Goal: Transaction & Acquisition: Book appointment/travel/reservation

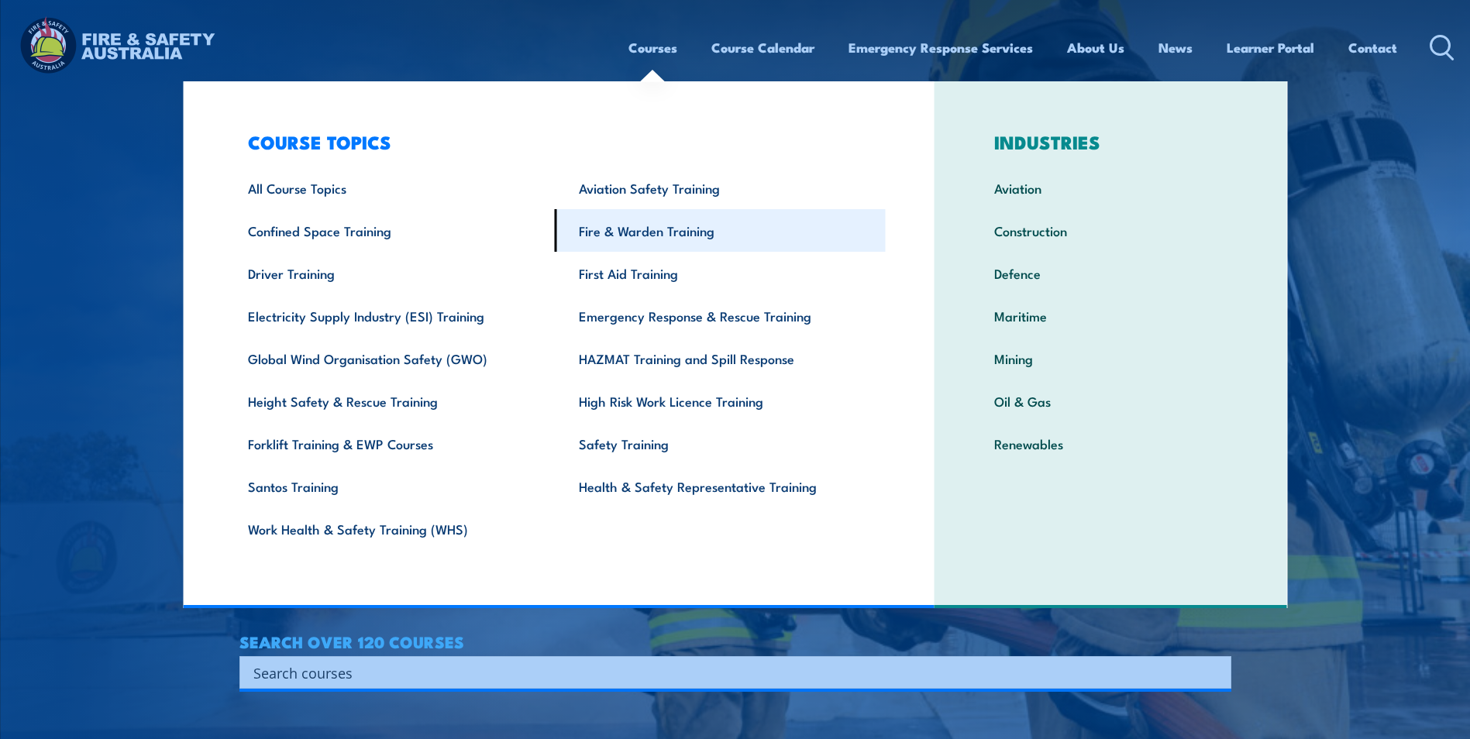
click at [652, 232] on link "Fire & Warden Training" at bounding box center [720, 230] width 331 height 43
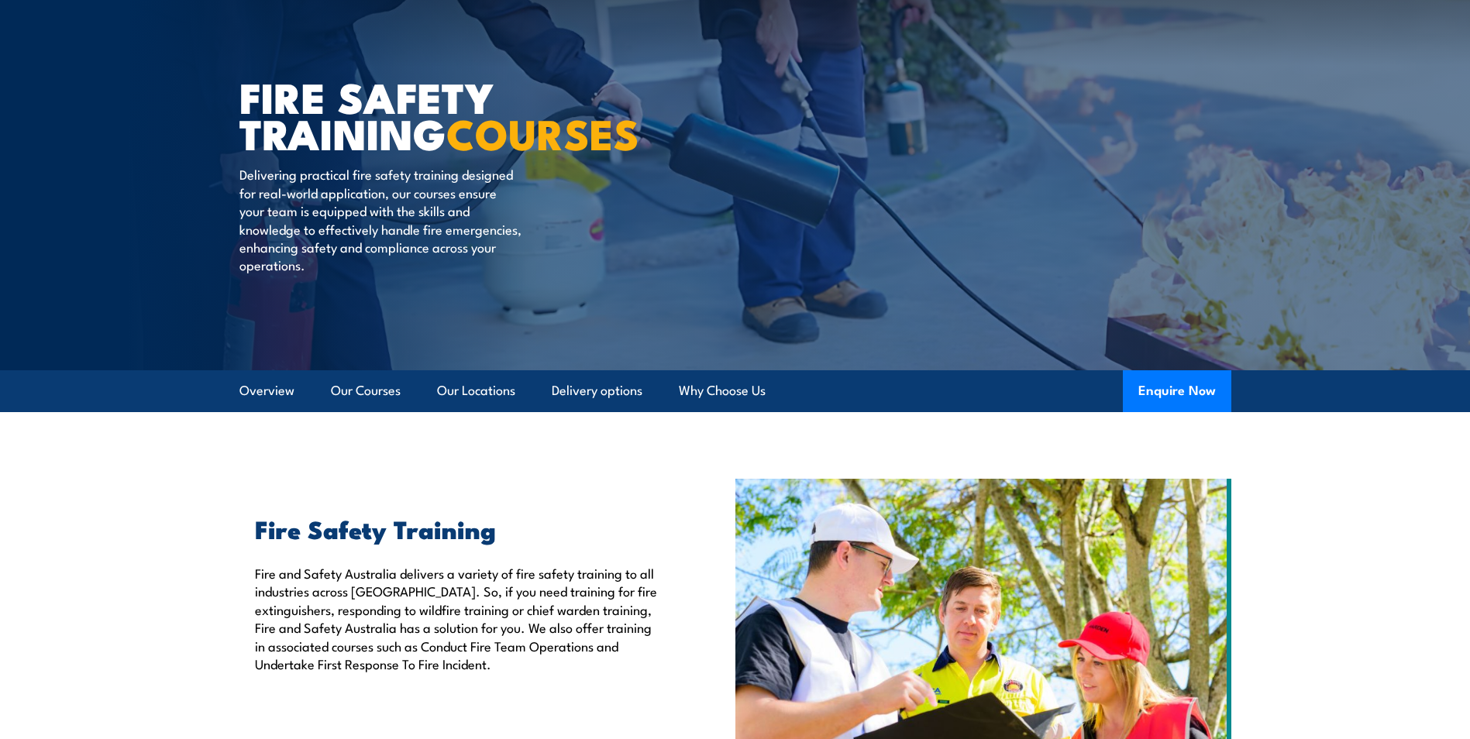
scroll to position [155, 0]
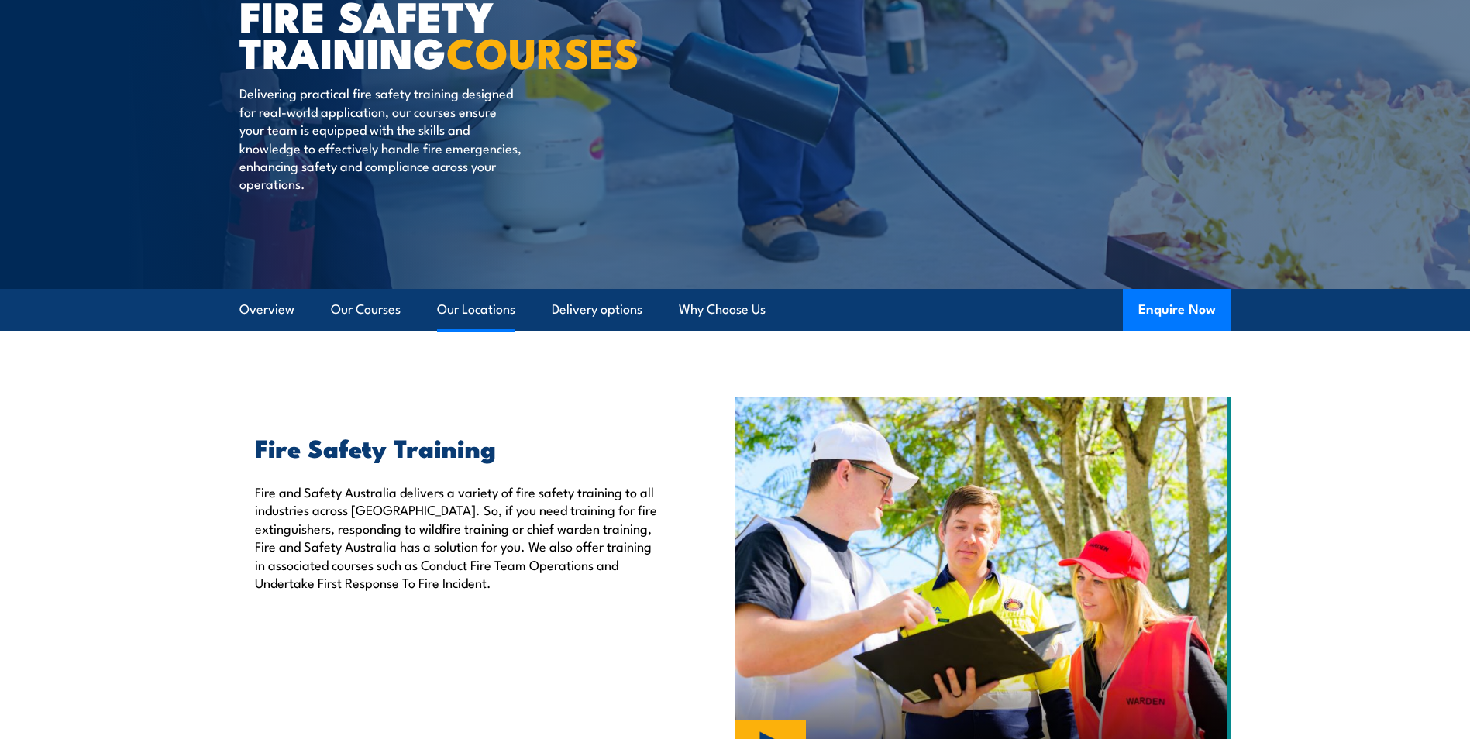
click at [506, 315] on link "Our Locations" at bounding box center [476, 309] width 78 height 41
click at [627, 311] on link "Delivery options" at bounding box center [597, 309] width 91 height 41
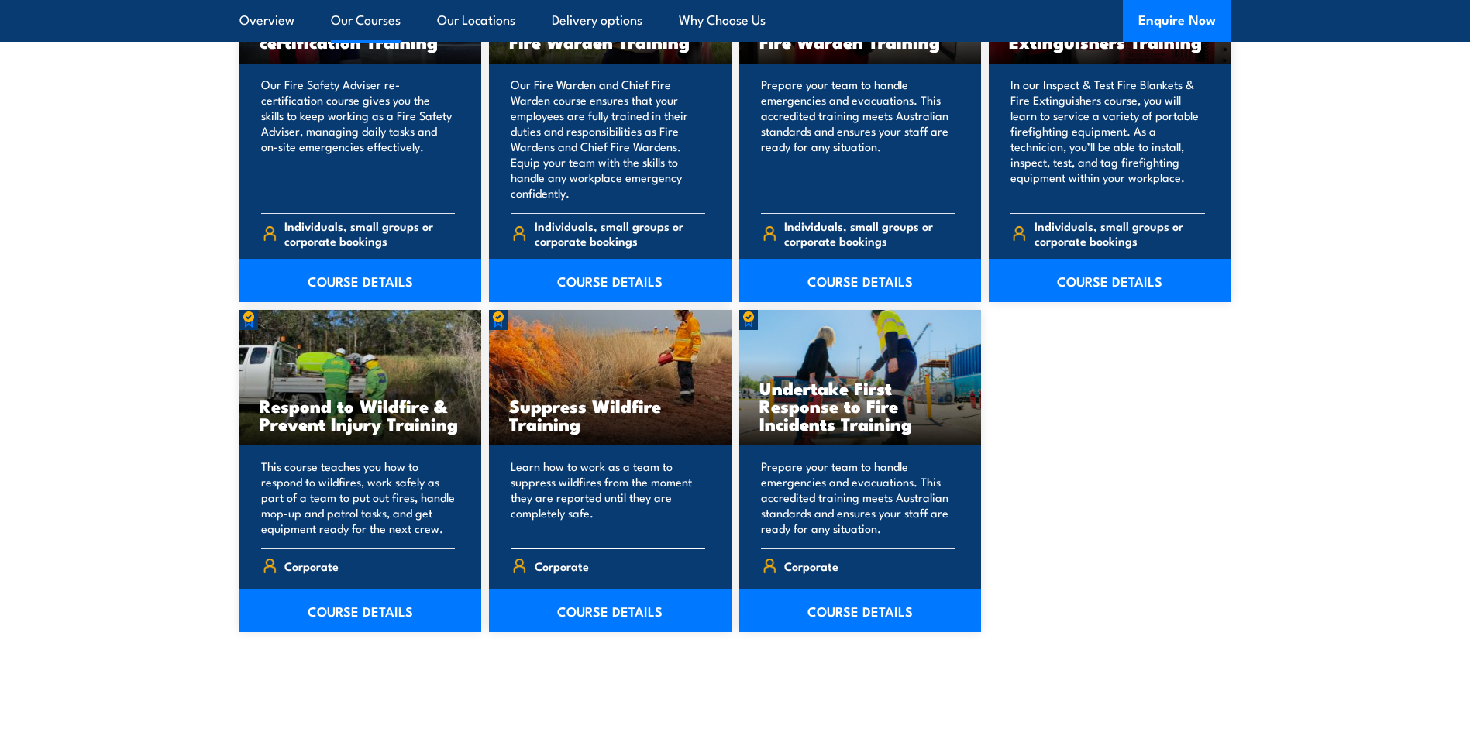
scroll to position [2088, 0]
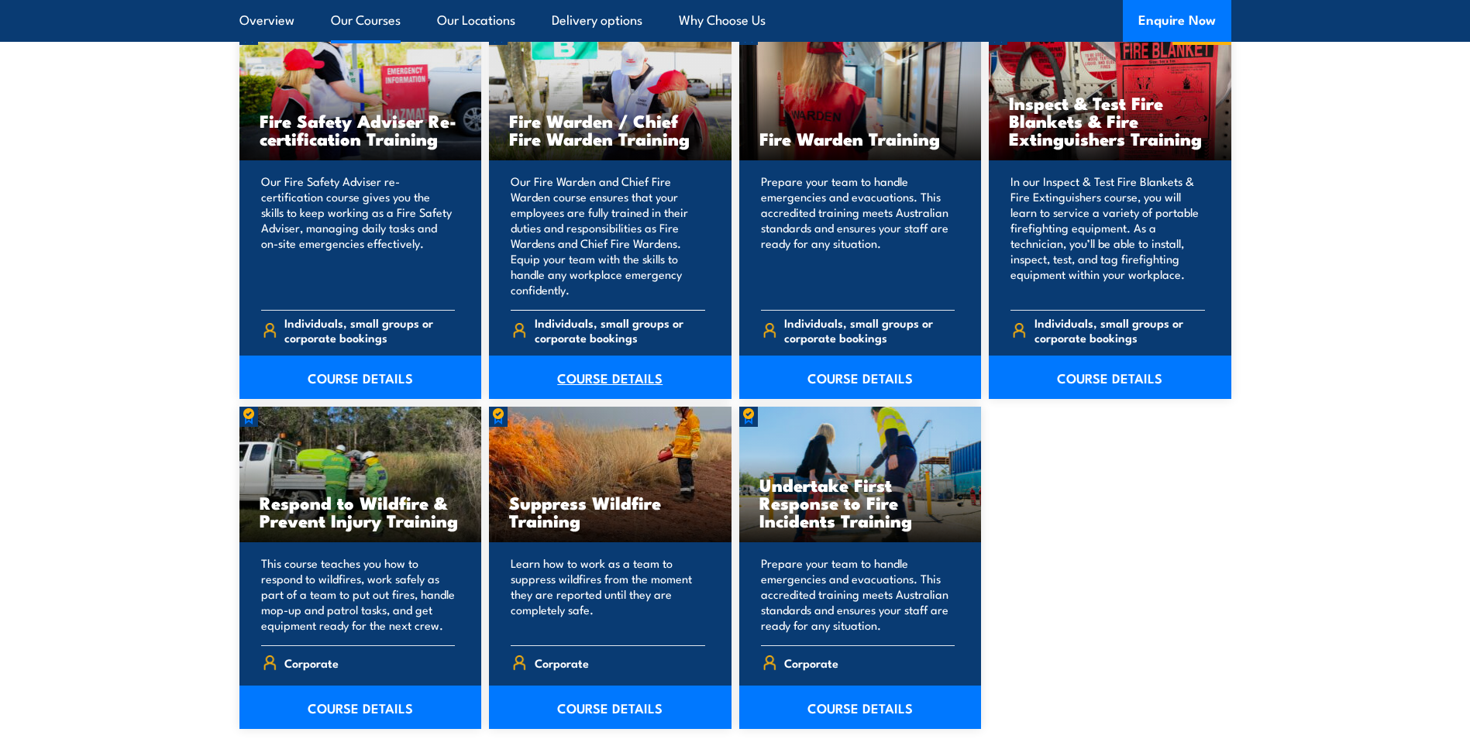
click at [598, 380] on link "COURSE DETAILS" at bounding box center [610, 377] width 243 height 43
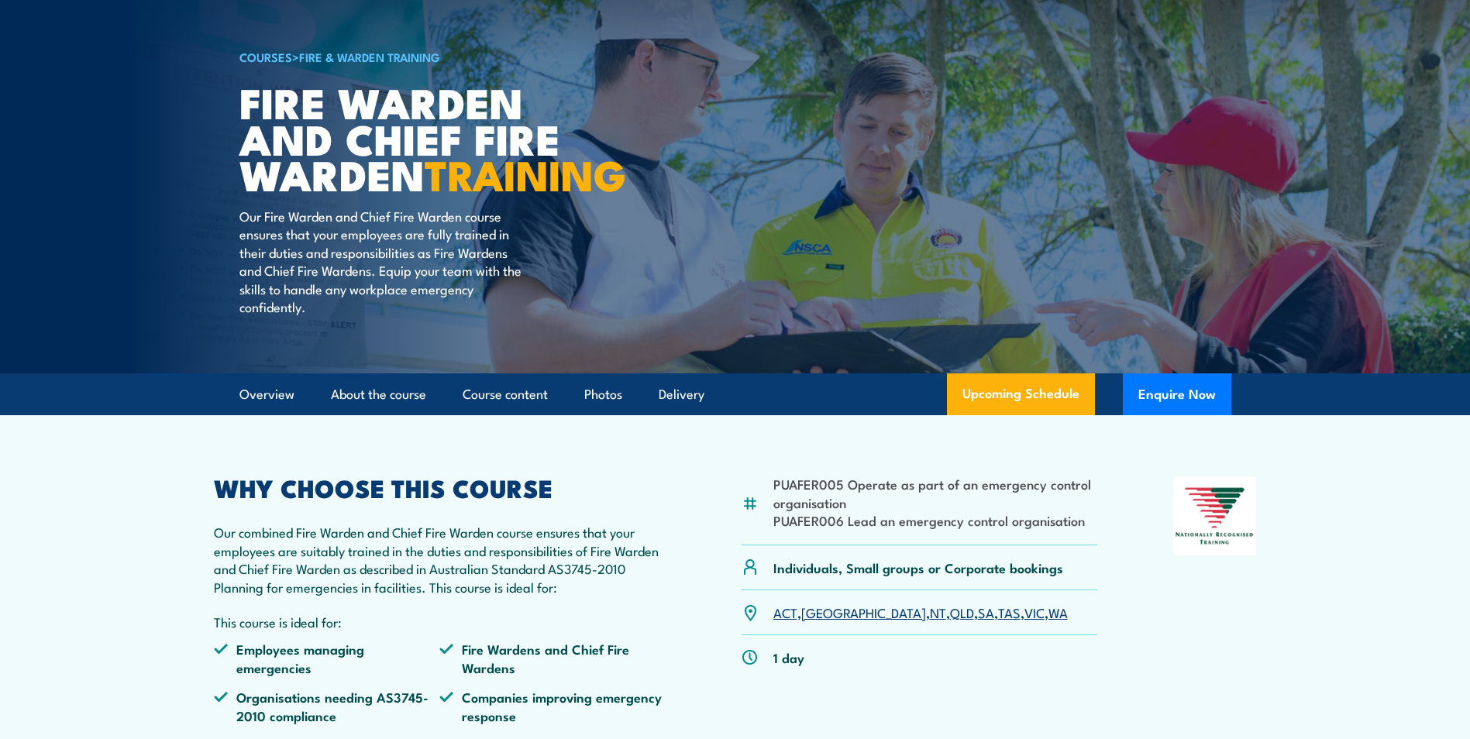
scroll to position [233, 0]
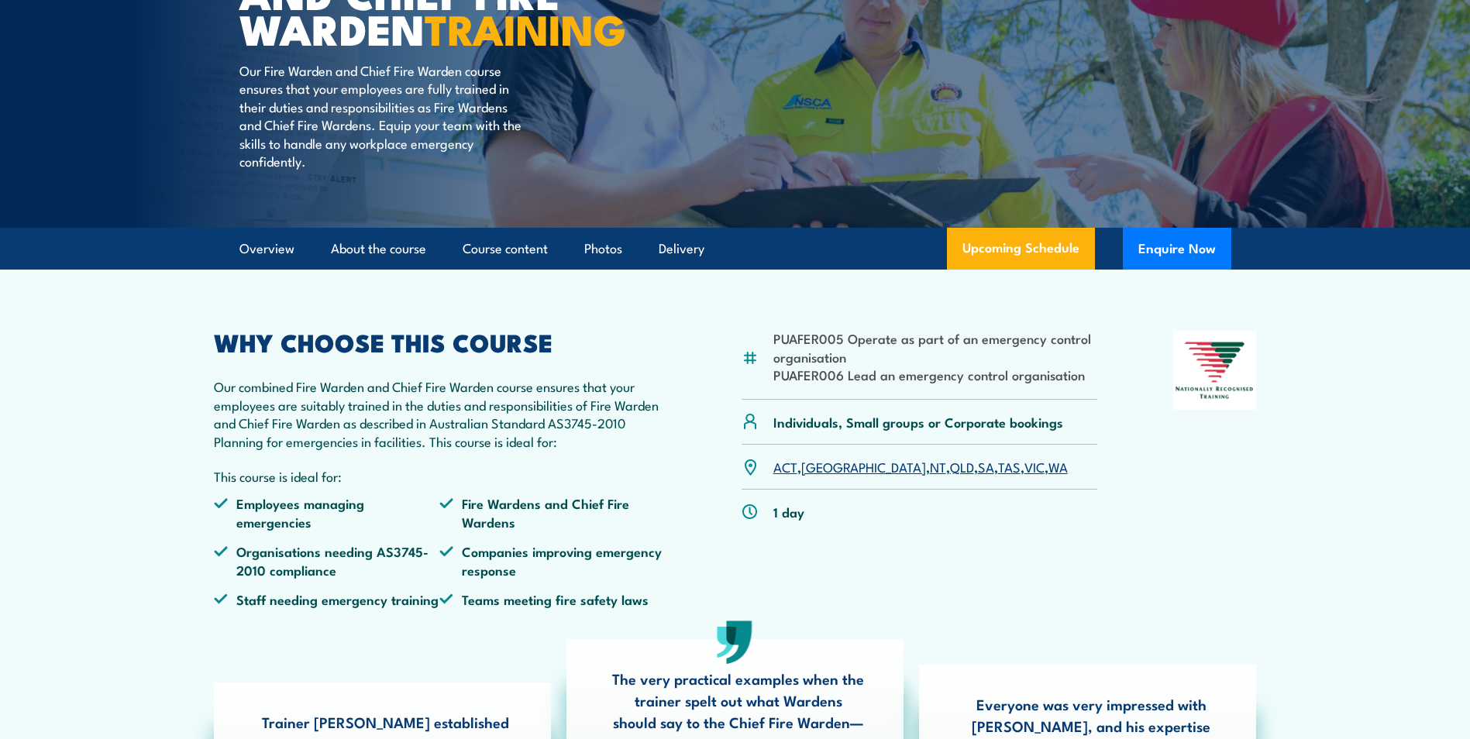
click at [816, 476] on link "NSW" at bounding box center [863, 466] width 125 height 19
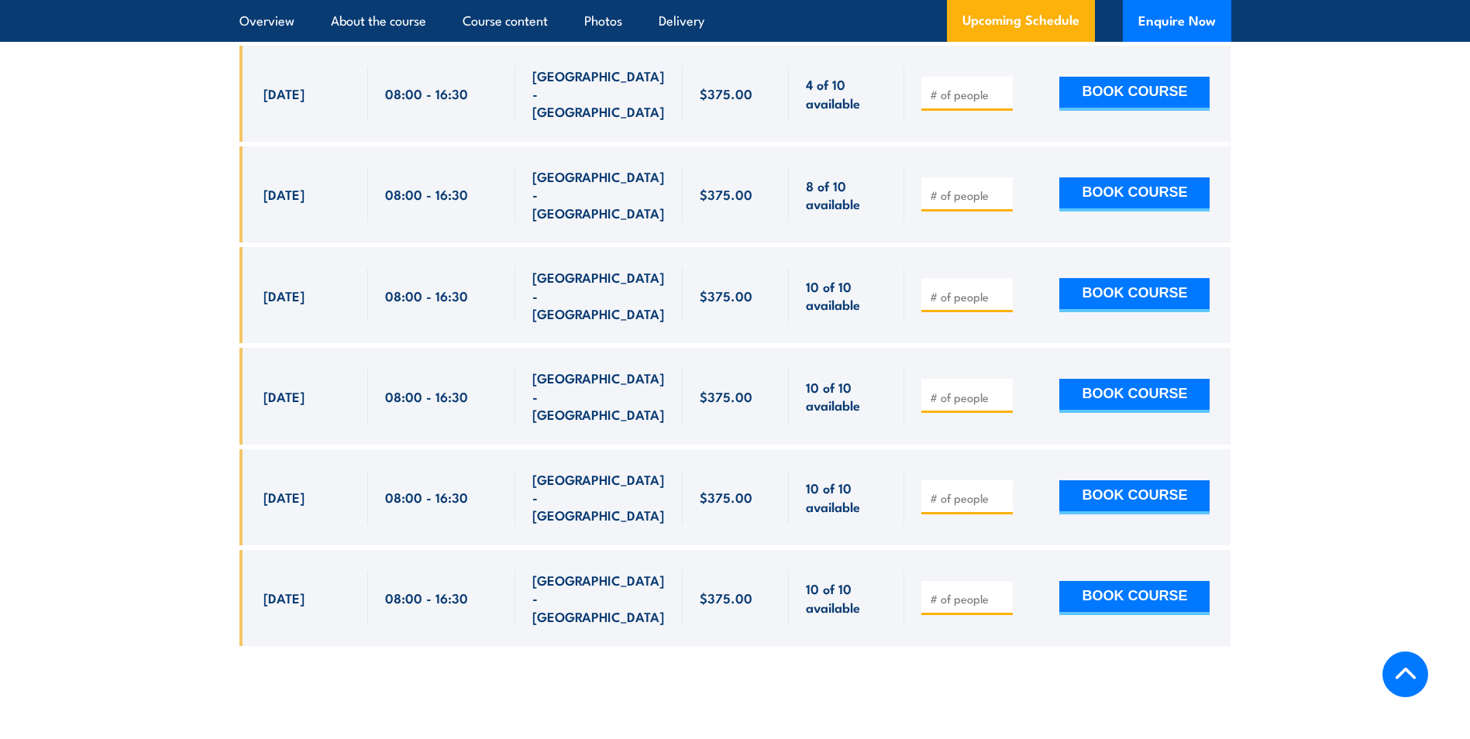
scroll to position [2668, 0]
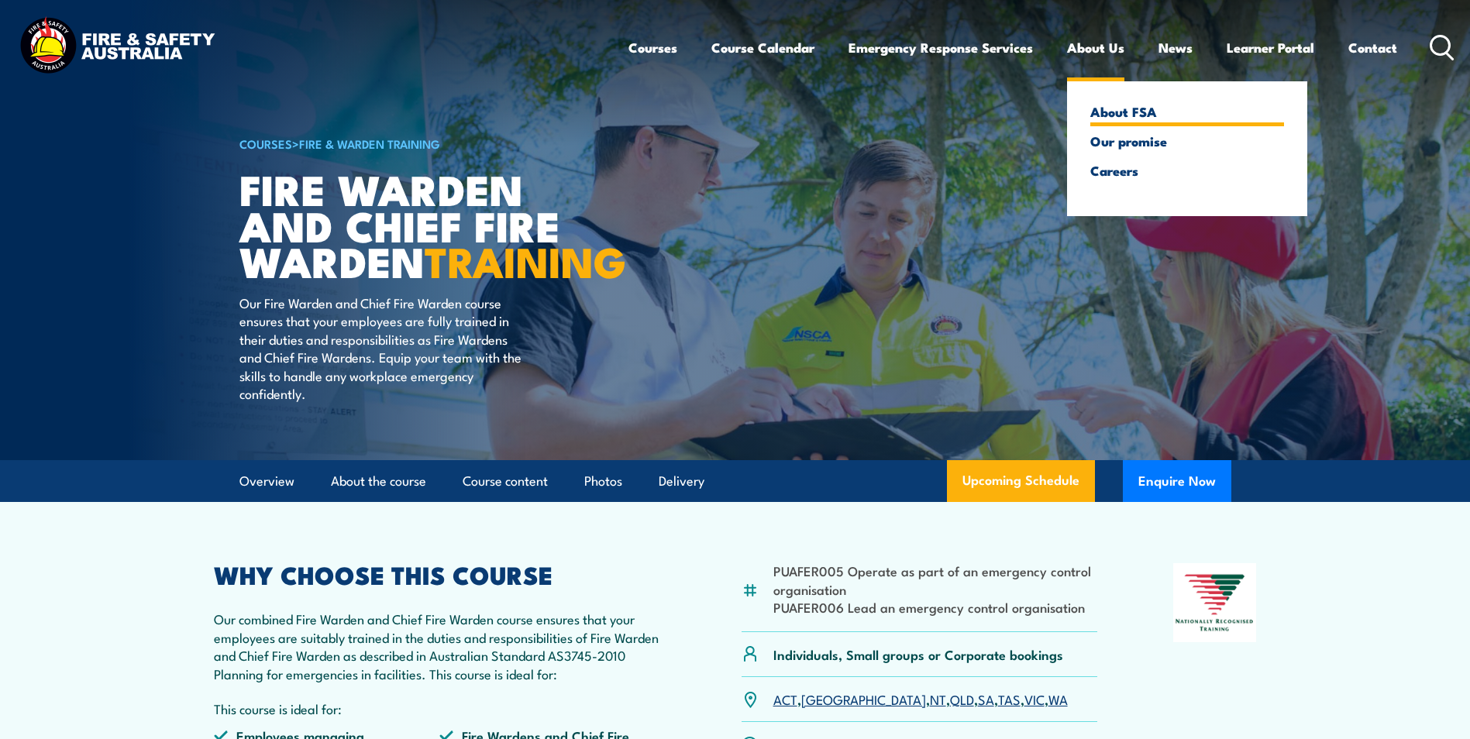
click at [1104, 106] on link "About FSA" at bounding box center [1188, 112] width 194 height 14
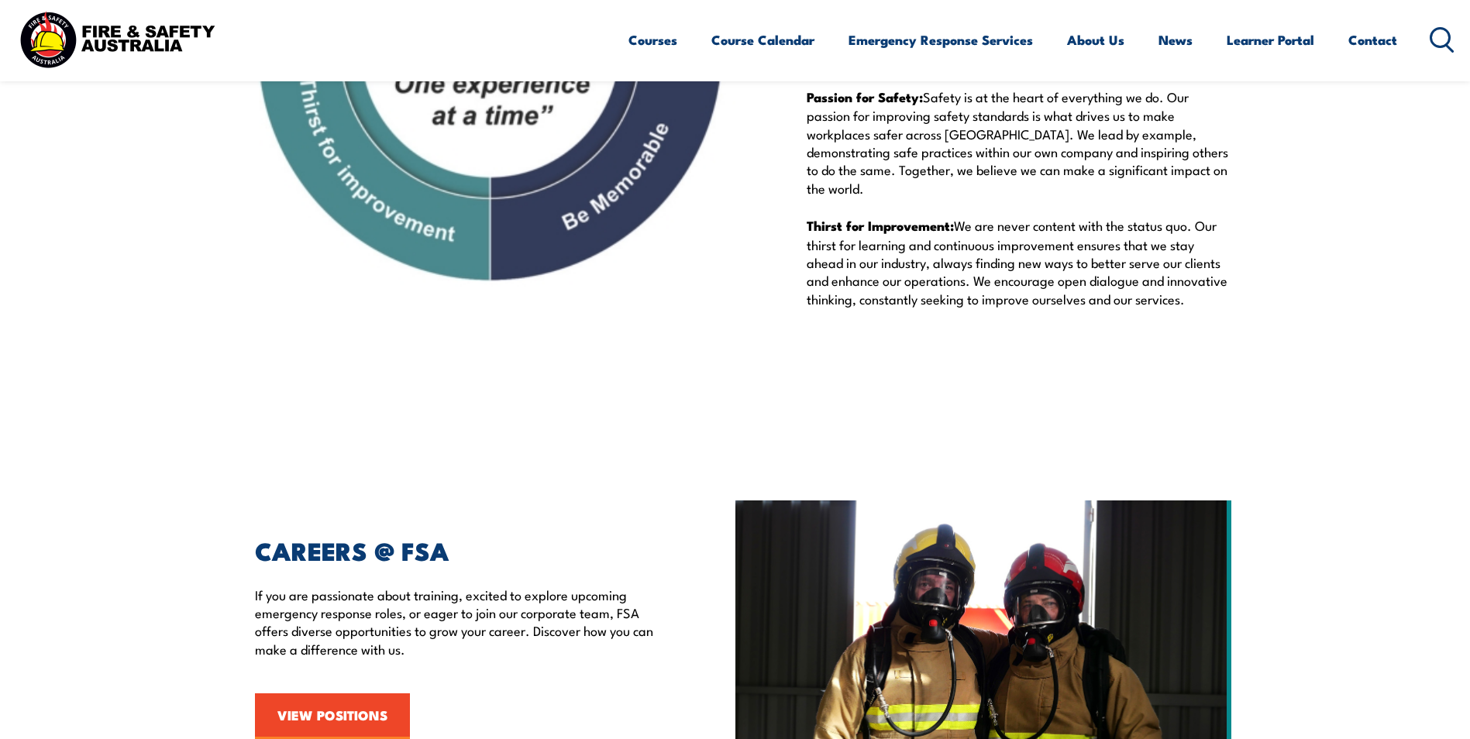
scroll to position [2004, 0]
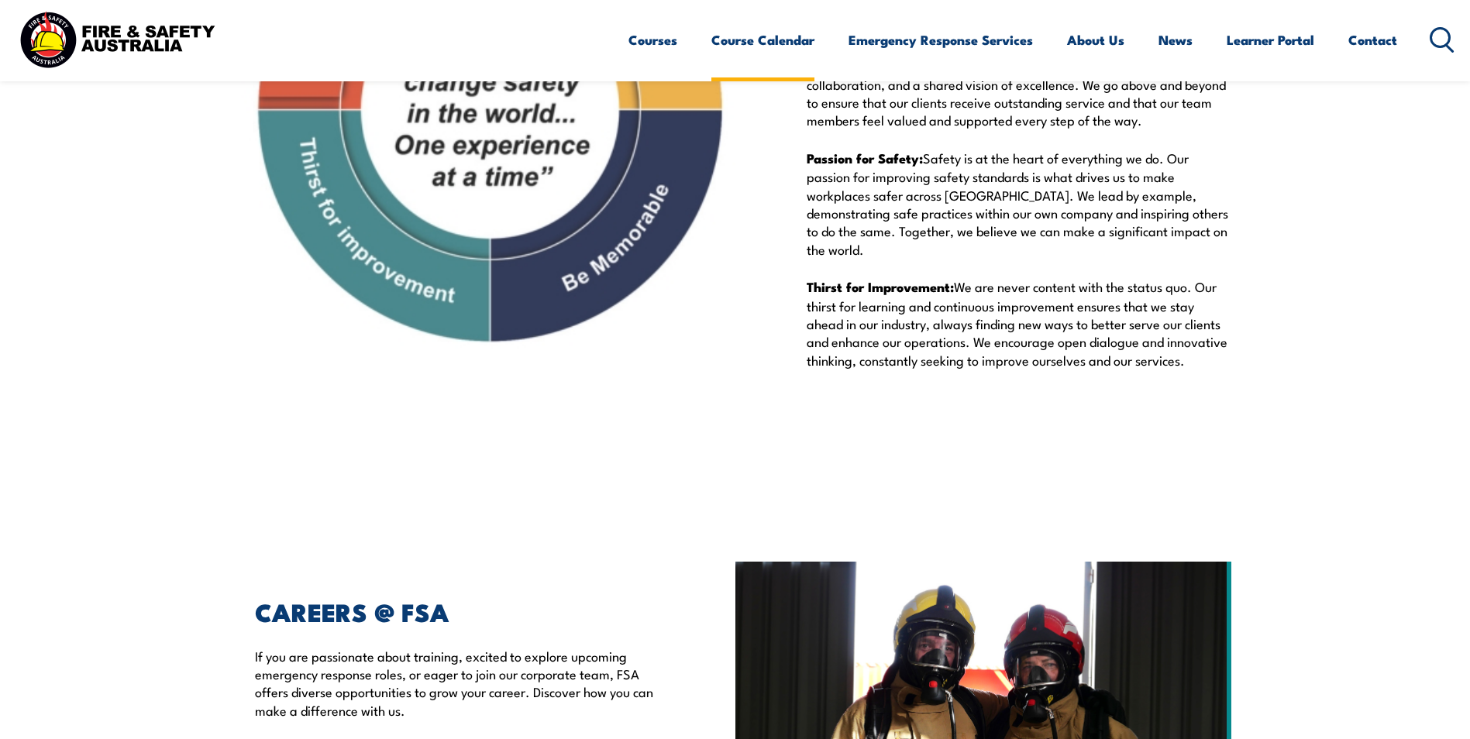
click at [773, 37] on link "Course Calendar" at bounding box center [763, 39] width 103 height 41
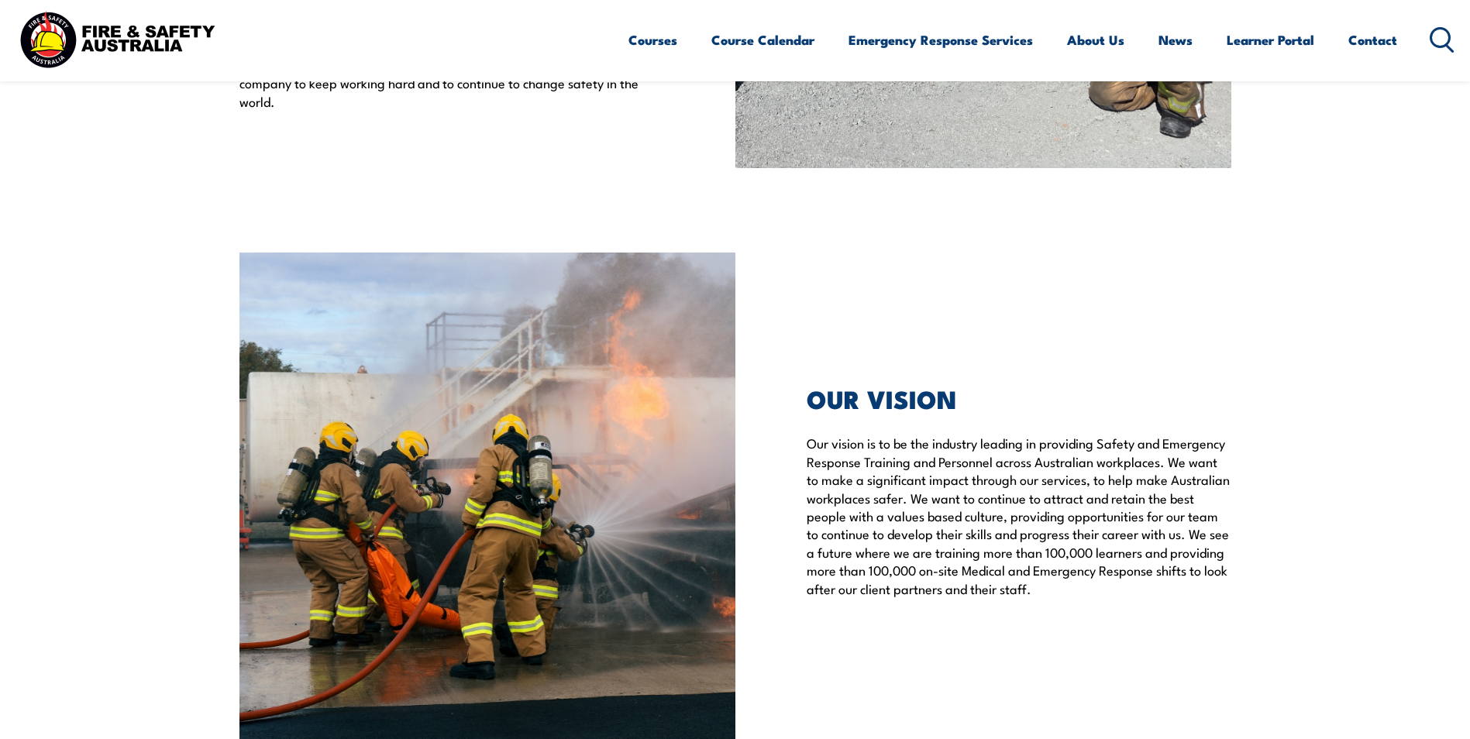
scroll to position [3554, 0]
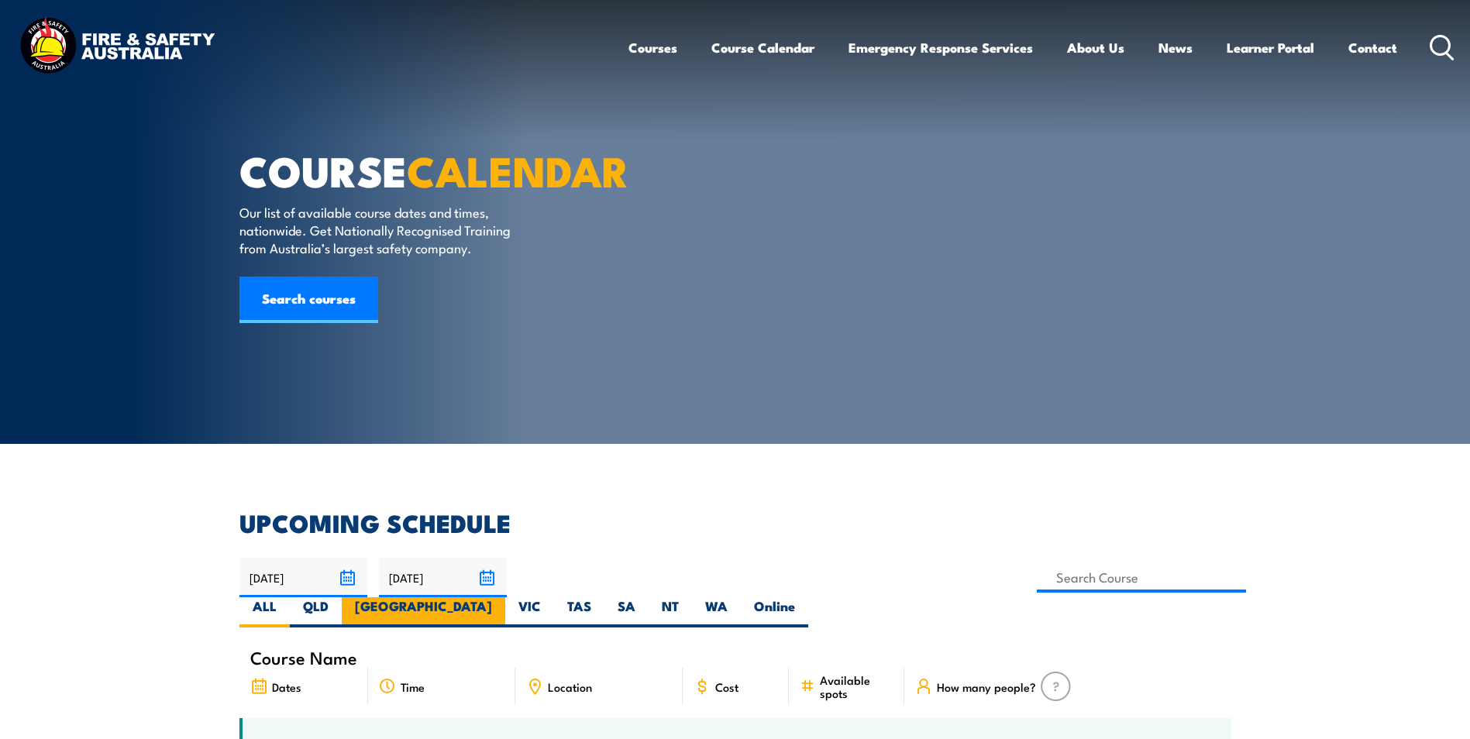
click at [505, 598] on label "NSW" at bounding box center [424, 613] width 164 height 30
click at [502, 598] on input "NSW" at bounding box center [497, 603] width 10 height 10
radio input "true"
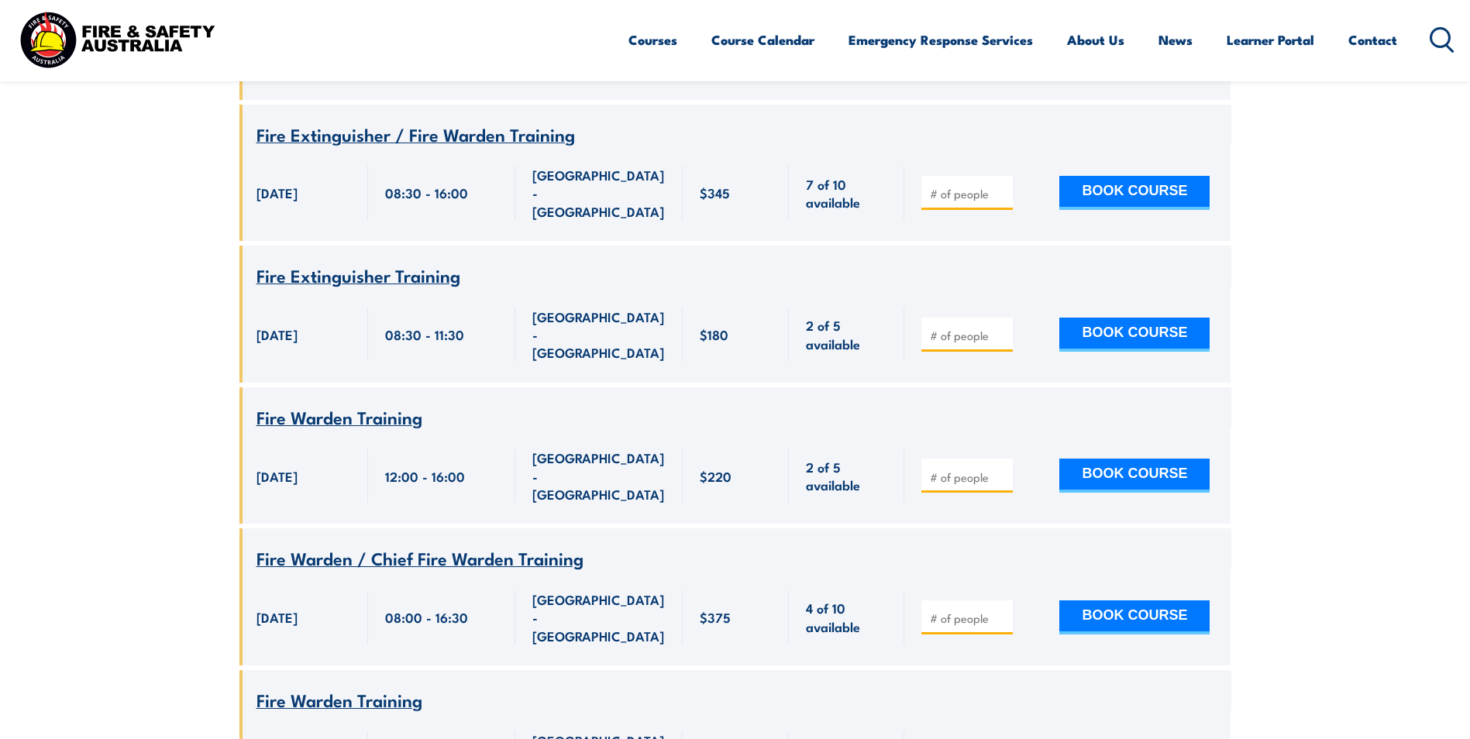
scroll to position [1287, 0]
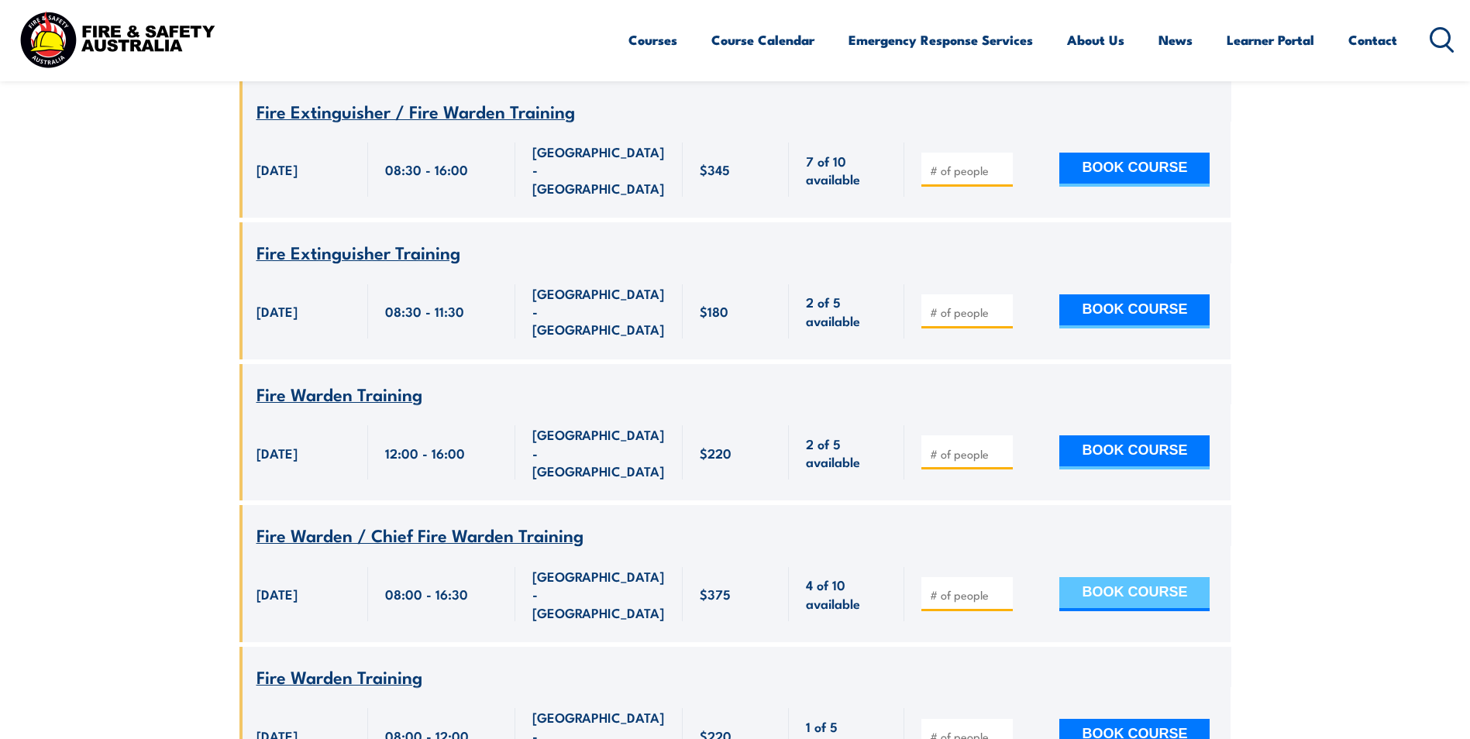
click at [1160, 577] on button "BOOK COURSE" at bounding box center [1135, 594] width 150 height 34
type input "1"
click at [1002, 588] on input "1" at bounding box center [969, 596] width 78 height 16
click at [1169, 577] on button "BOOK COURSE" at bounding box center [1135, 594] width 150 height 34
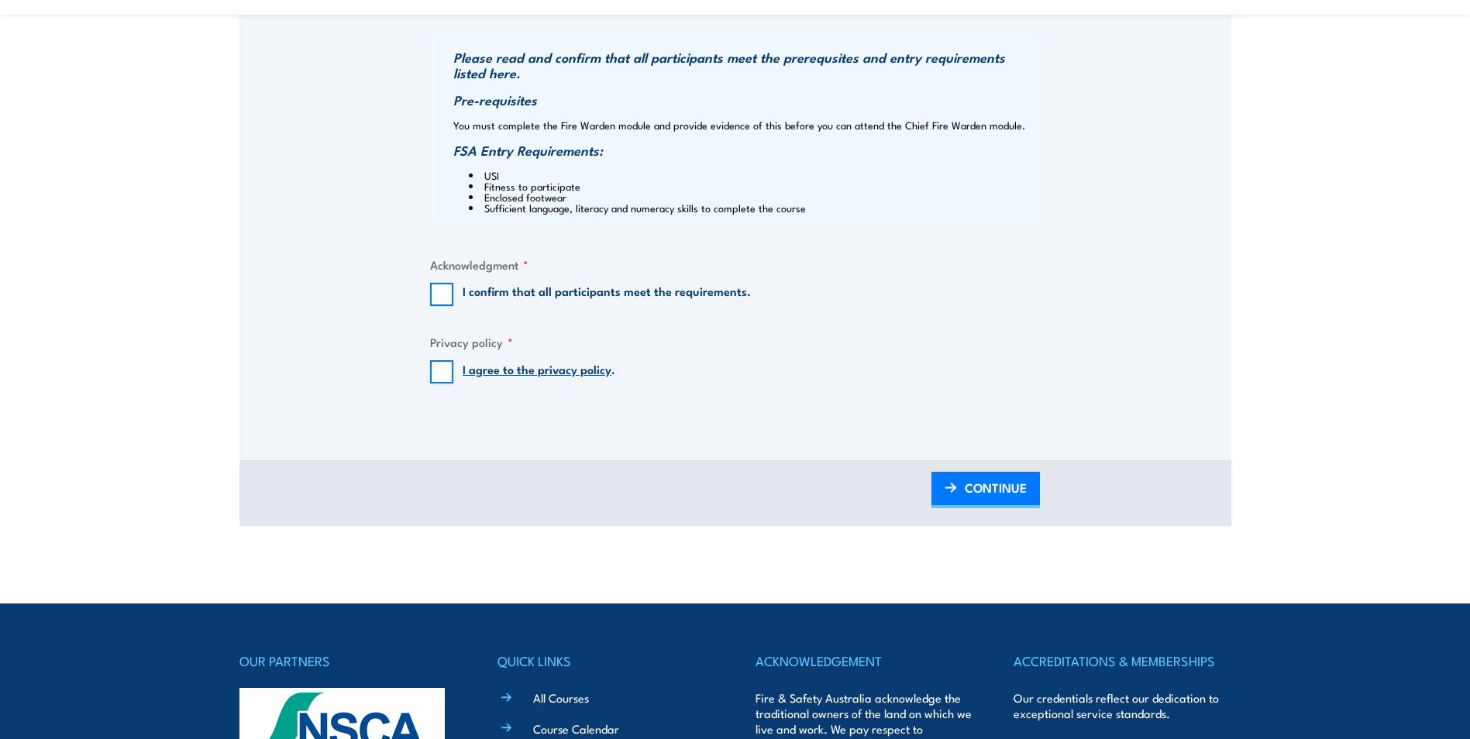
scroll to position [1240, 0]
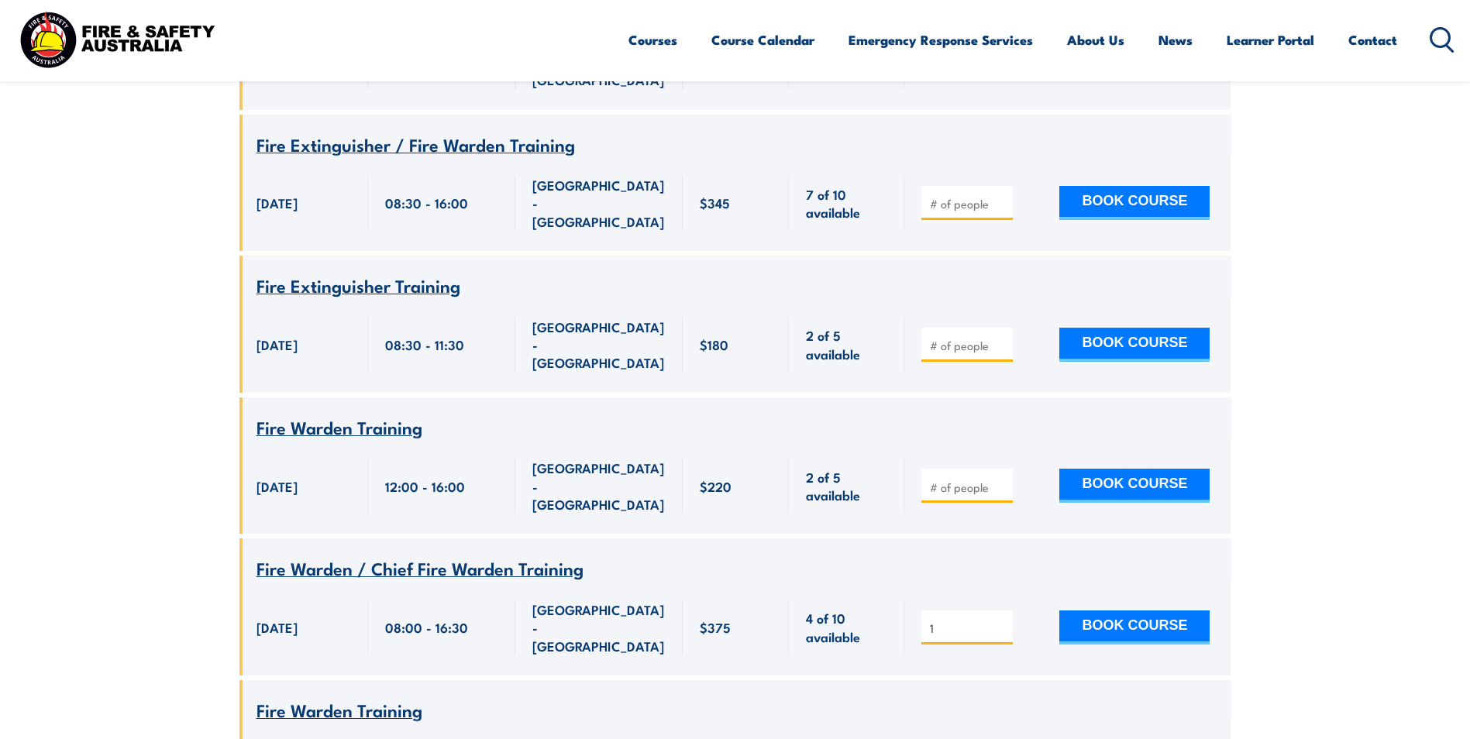
scroll to position [1287, 0]
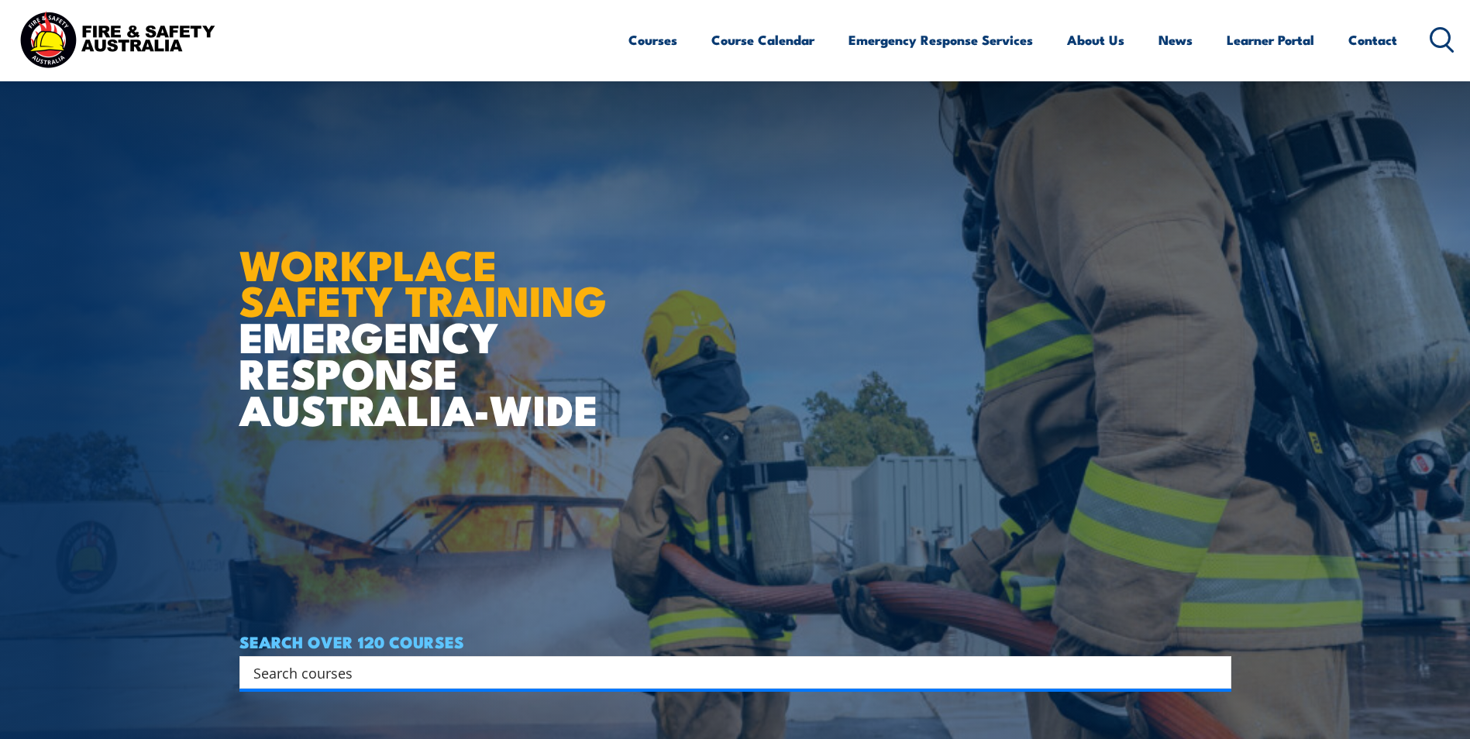
scroll to position [78, 0]
